Goal: Transaction & Acquisition: Purchase product/service

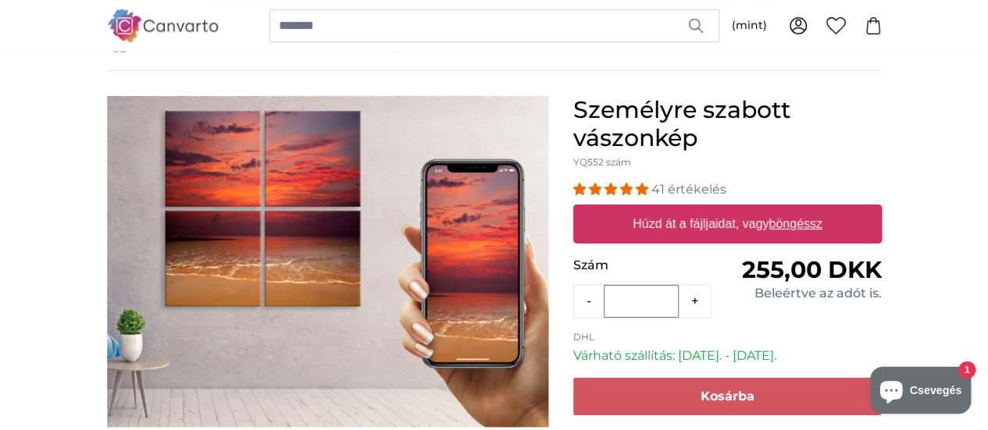
scroll to position [99, 0]
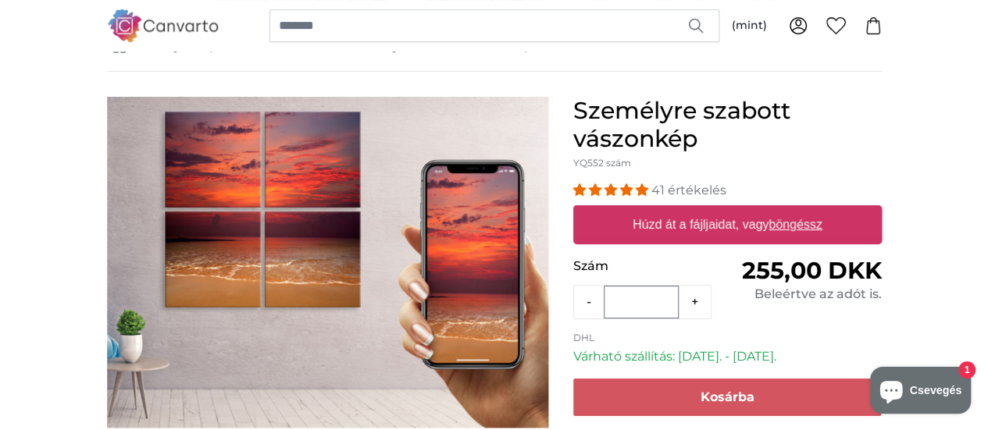
click at [822, 230] on font "böngéssz" at bounding box center [795, 224] width 54 height 13
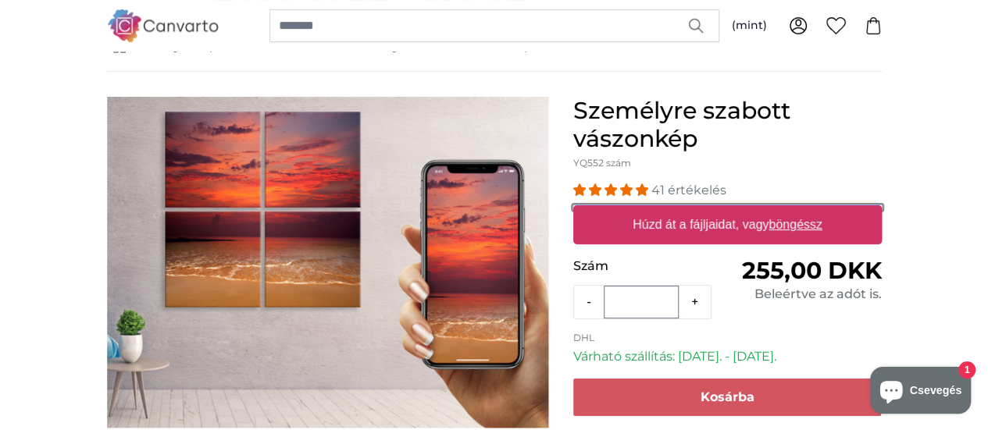
click at [881, 210] on input "Húzd át a fájljaidat, vagy böngéssz" at bounding box center [727, 207] width 308 height 5
type input "**********"
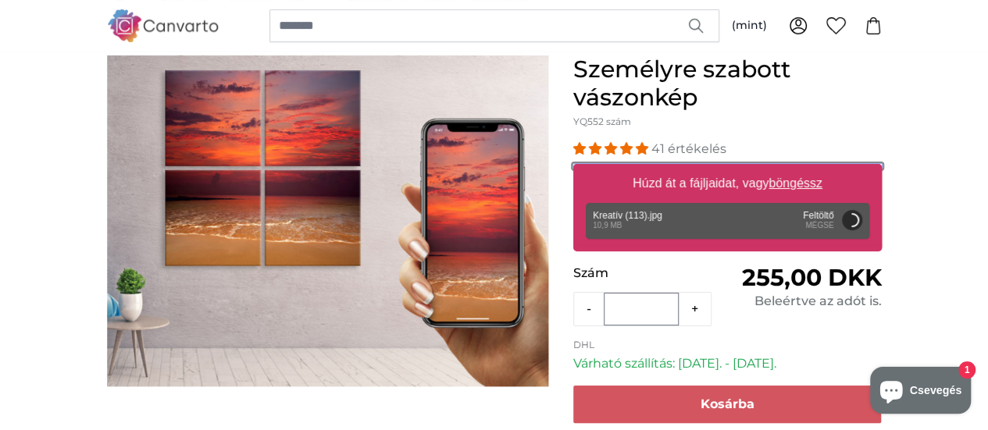
scroll to position [140, 0]
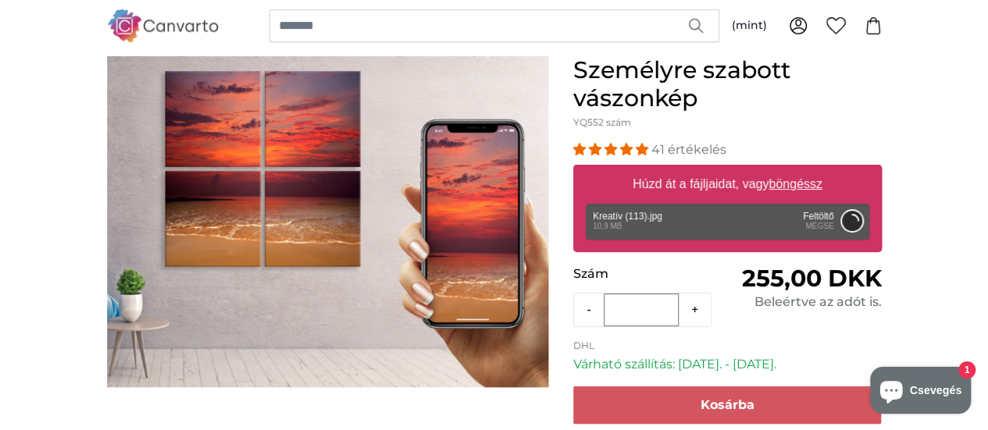
click at [861, 219] on button "Mégsem" at bounding box center [851, 221] width 20 height 20
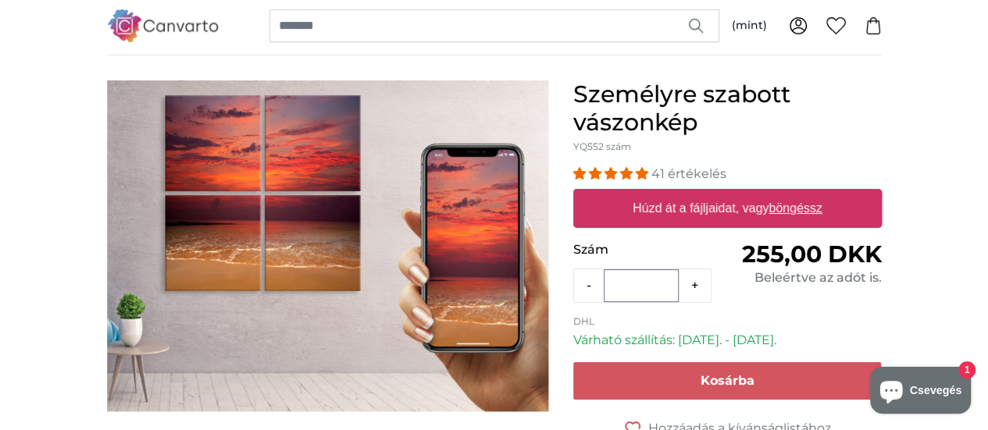
scroll to position [0, 0]
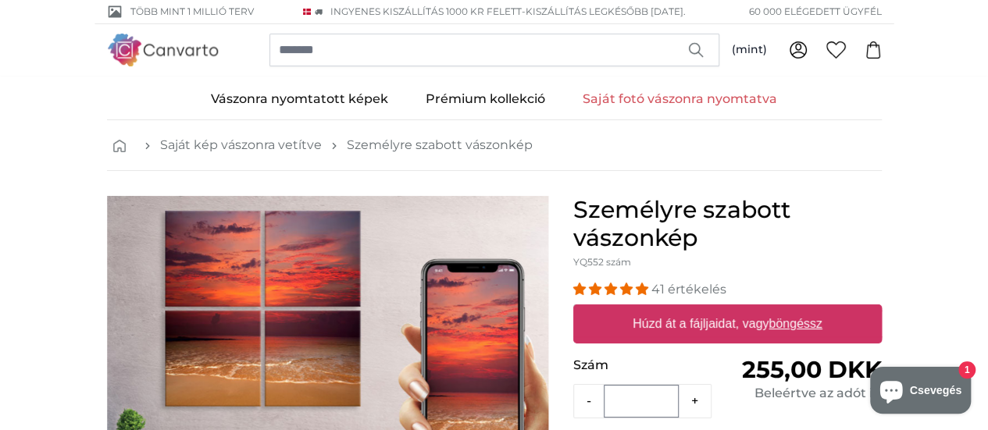
click at [107, 55] on img at bounding box center [163, 50] width 112 height 32
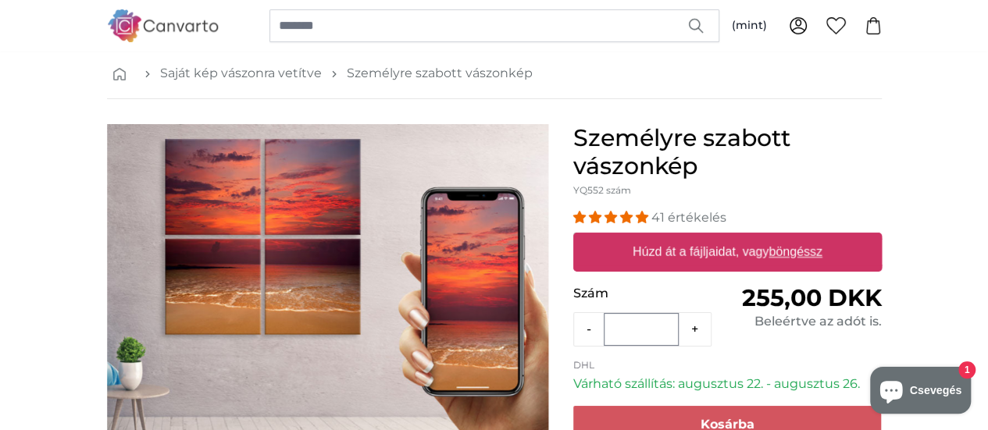
scroll to position [73, 0]
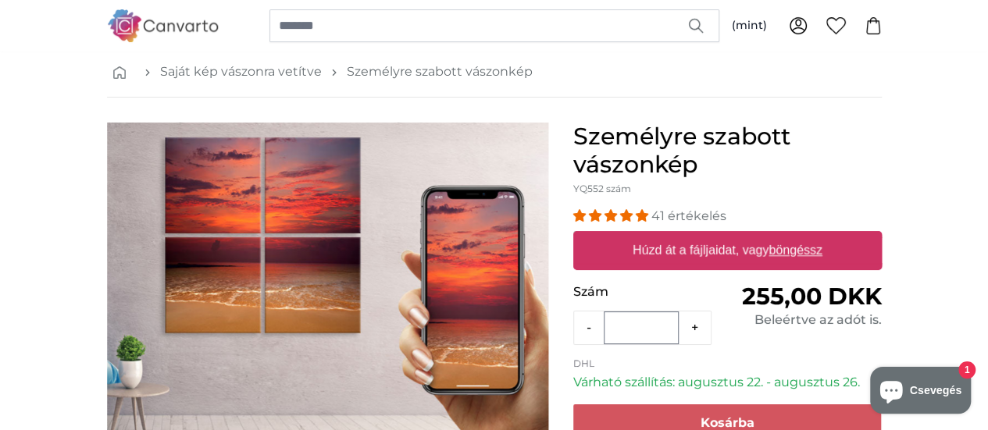
click at [768, 251] on font "Húzd át a fájljaidat, vagy" at bounding box center [700, 250] width 136 height 13
click at [864, 236] on input "Húzd át a fájljaidat, vagy böngéssz" at bounding box center [727, 233] width 308 height 5
type input "**********"
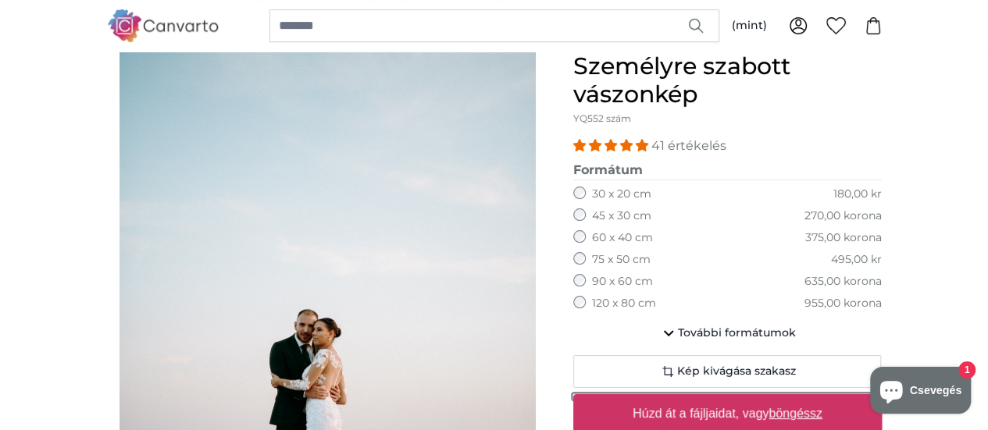
scroll to position [166, 0]
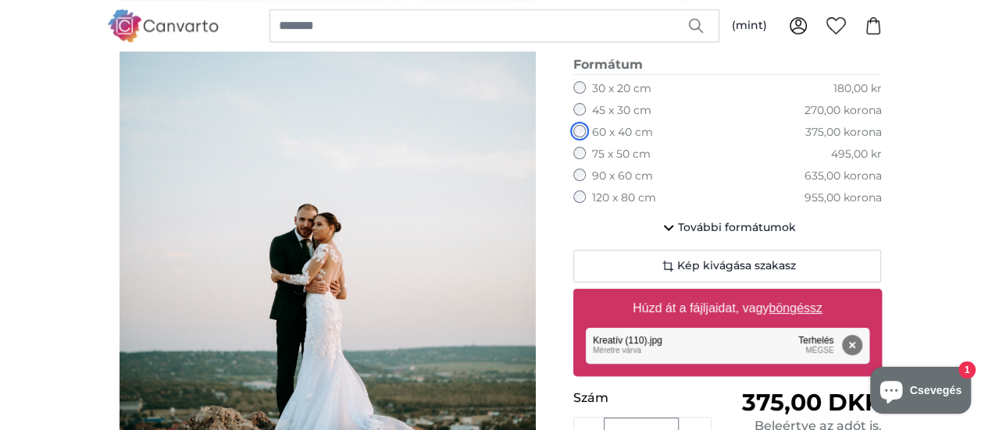
scroll to position [246, 0]
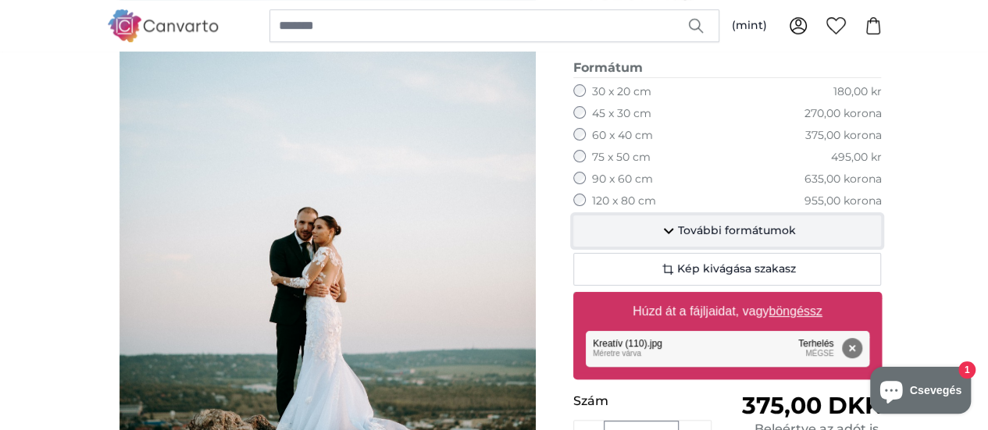
click at [775, 229] on font "További formátumok" at bounding box center [737, 230] width 118 height 14
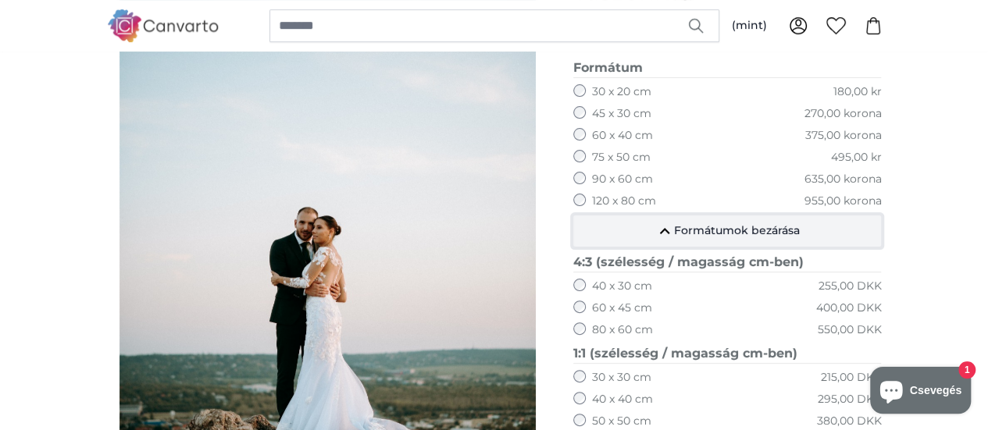
click at [776, 220] on button "Formátumok bezárása" at bounding box center [727, 230] width 308 height 31
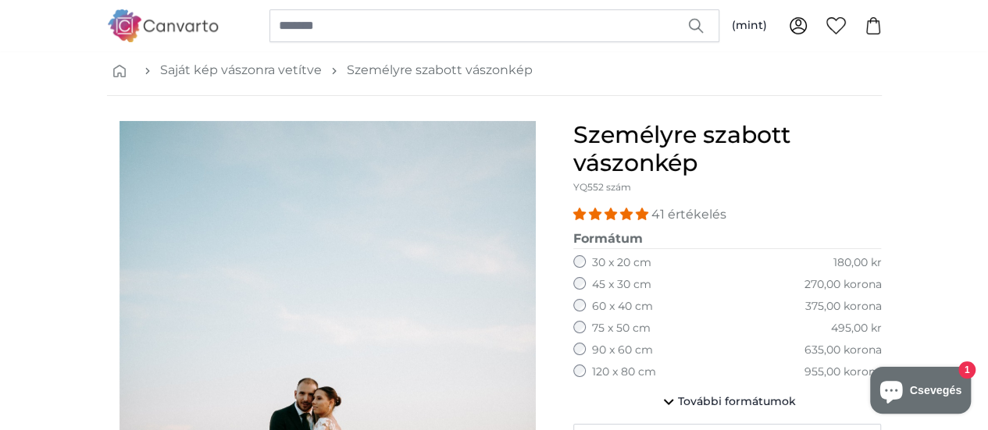
scroll to position [73, 0]
click at [107, 24] on img at bounding box center [163, 25] width 112 height 32
